Goal: Transaction & Acquisition: Book appointment/travel/reservation

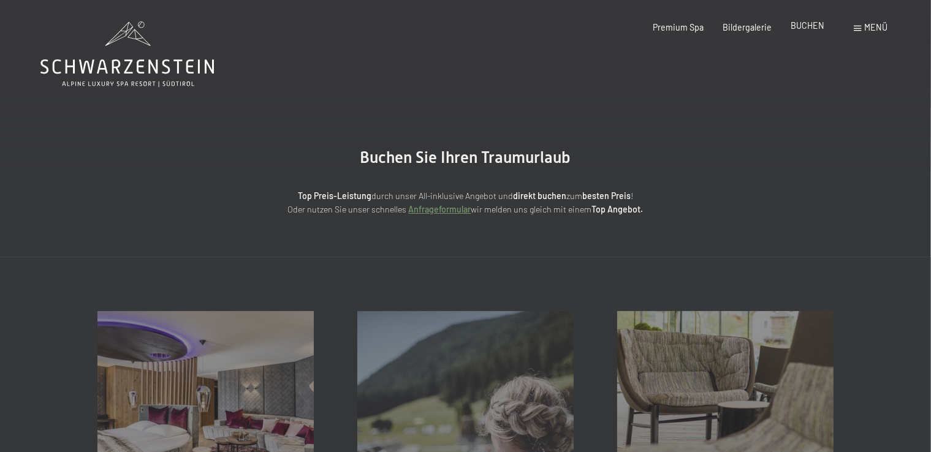
click at [805, 30] on span "BUCHEN" at bounding box center [807, 25] width 34 height 10
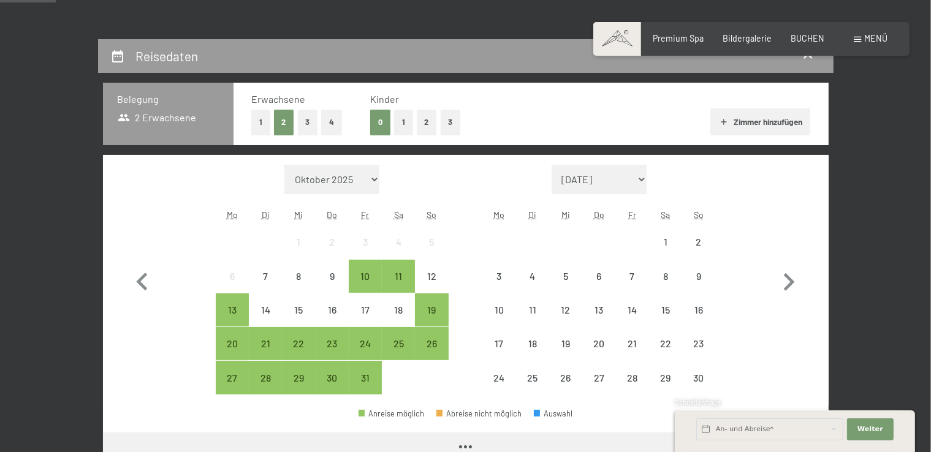
scroll to position [245, 0]
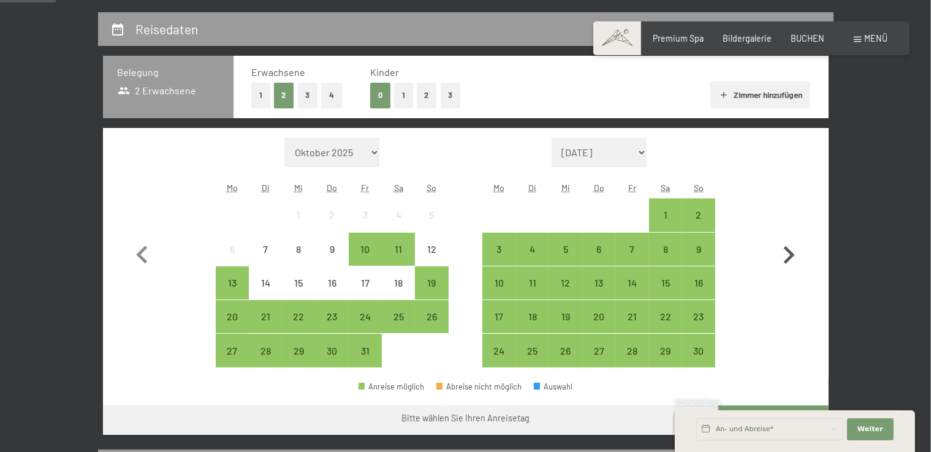
click at [792, 260] on icon "button" at bounding box center [789, 256] width 36 height 36
select select "[DATE]"
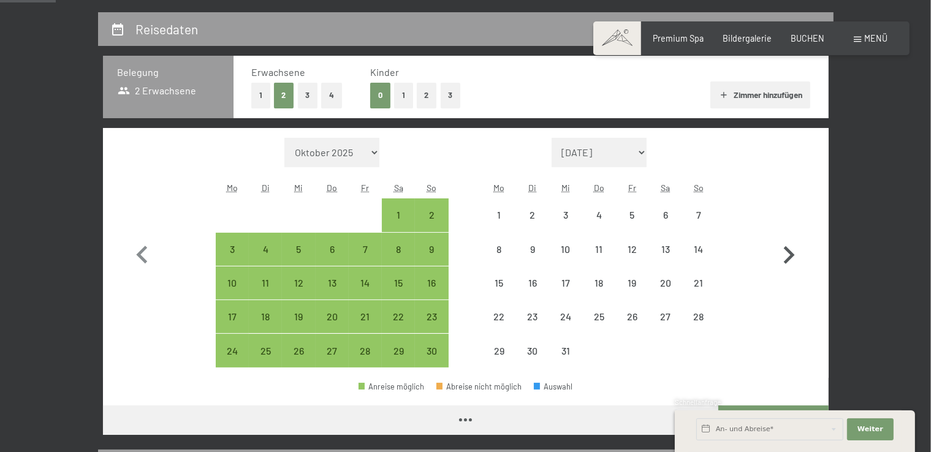
click at [792, 259] on icon "button" at bounding box center [789, 256] width 36 height 36
select select "[DATE]"
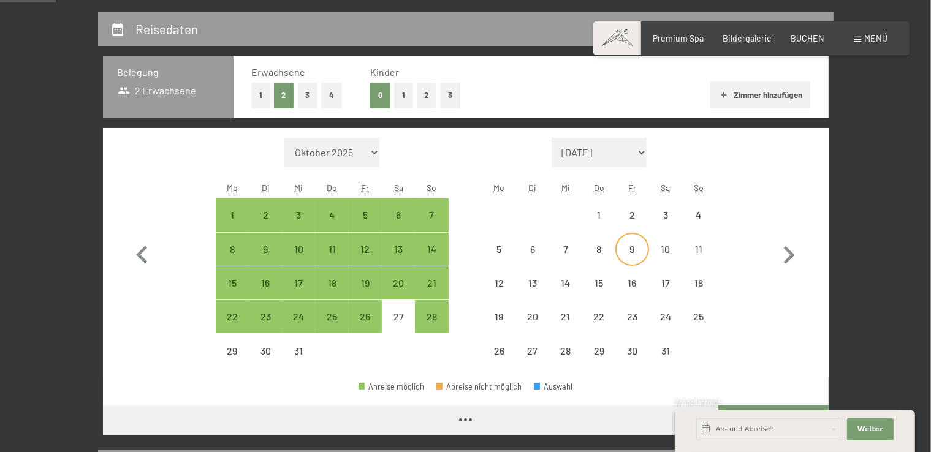
select select "[DATE]"
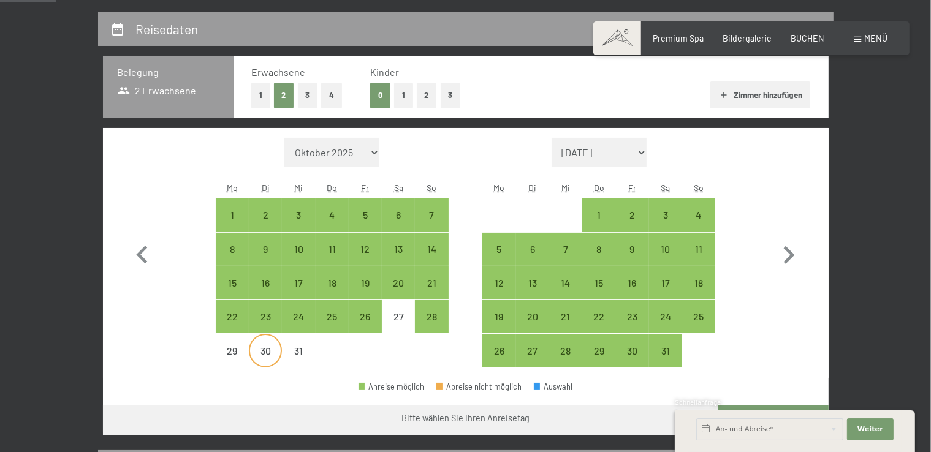
click at [275, 352] on div "30" at bounding box center [265, 361] width 31 height 31
select select "[DATE]"
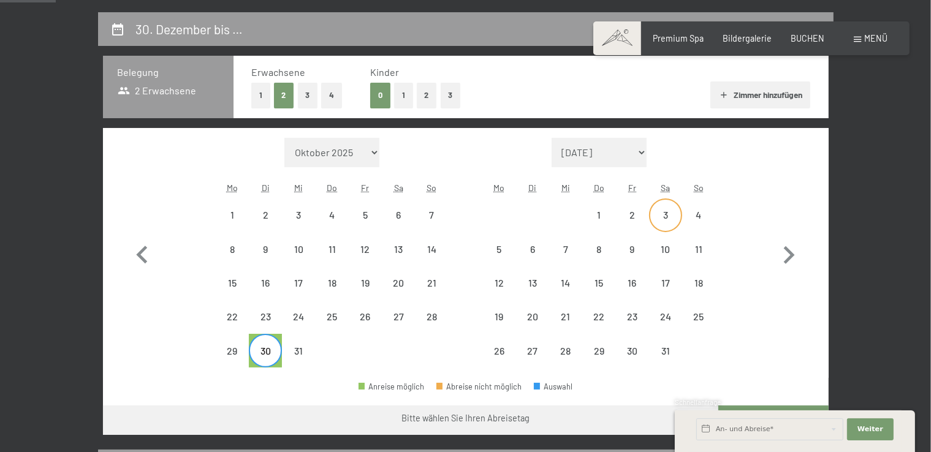
click at [669, 213] on div "3" at bounding box center [665, 225] width 31 height 31
select select "[DATE]"
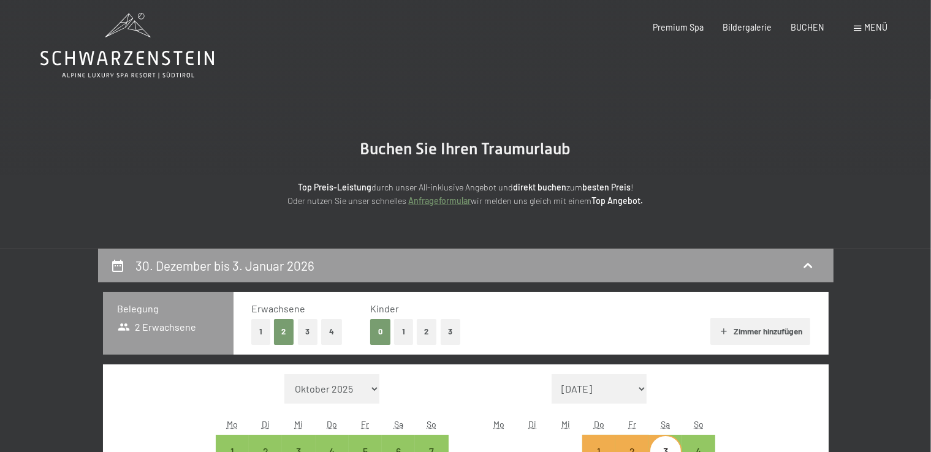
scroll to position [0, 0]
